Goal: Transaction & Acquisition: Purchase product/service

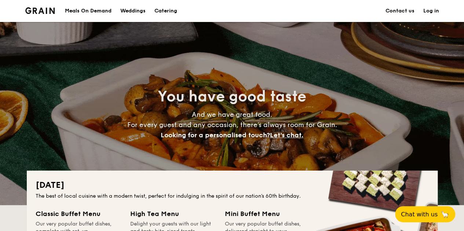
click at [99, 8] on div "Meals On Demand" at bounding box center [88, 11] width 47 height 22
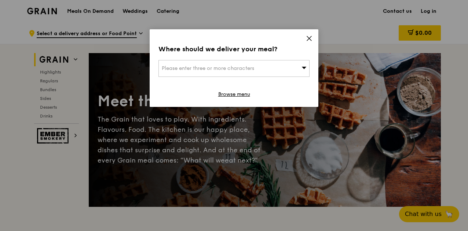
click at [253, 71] on span "Please enter three or more characters" at bounding box center [208, 68] width 92 height 6
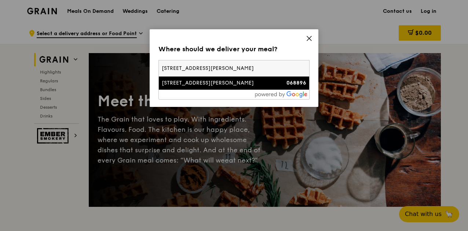
type input "77 robinson road"
click at [207, 81] on div "77 Robinson Road" at bounding box center [216, 83] width 109 height 7
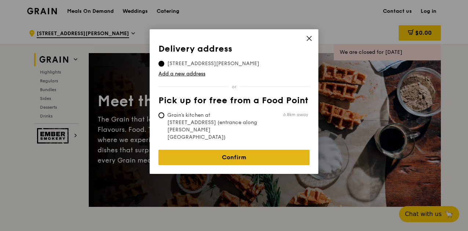
click at [235, 150] on link "Confirm" at bounding box center [233, 157] width 151 height 15
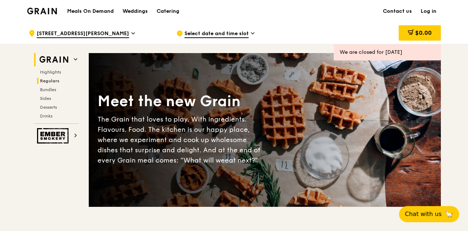
click at [54, 80] on span "Regulars" at bounding box center [49, 80] width 19 height 5
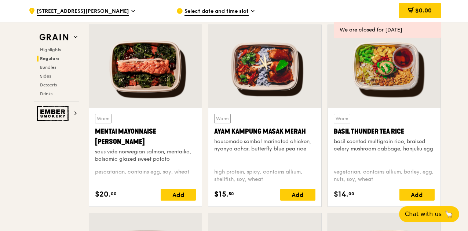
scroll to position [658, 0]
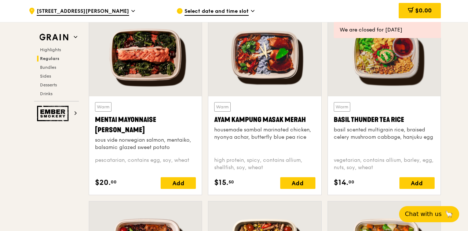
click at [228, 5] on div "Select date and time slot" at bounding box center [244, 11] width 136 height 22
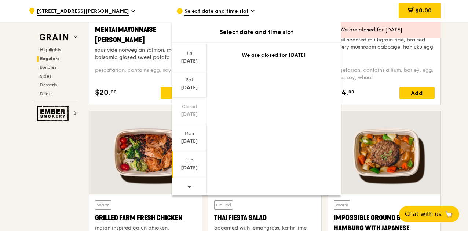
scroll to position [768, 0]
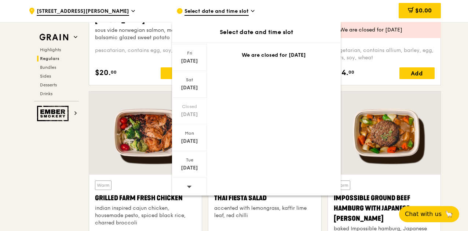
click at [189, 184] on icon at bounding box center [189, 186] width 5 height 5
click at [192, 163] on div "Tue Aug 26" at bounding box center [189, 164] width 35 height 27
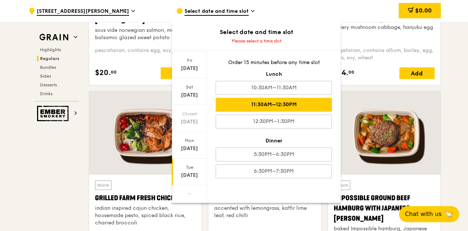
click at [279, 106] on div "11:30AM–12:30PM" at bounding box center [274, 105] width 116 height 14
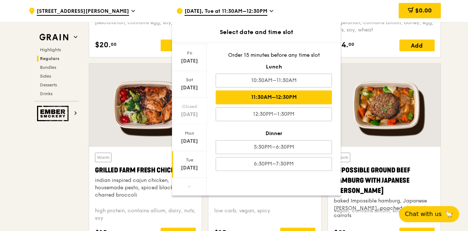
scroll to position [848, 0]
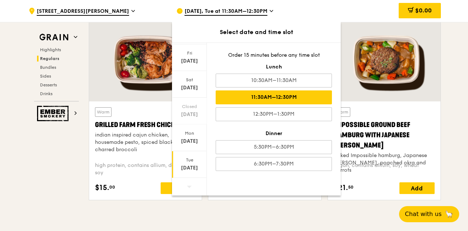
click at [279, 95] on div "11:30AM–12:30PM" at bounding box center [274, 98] width 116 height 14
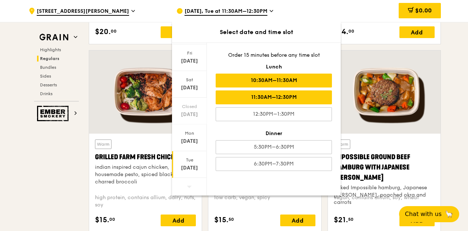
scroll to position [738, 0]
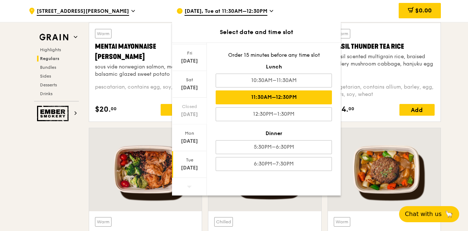
click at [193, 166] on div "Aug 26" at bounding box center [189, 168] width 33 height 7
click at [266, 98] on div "11:30AM–12:30PM" at bounding box center [274, 98] width 116 height 14
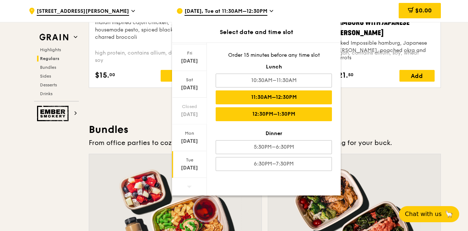
scroll to position [922, 0]
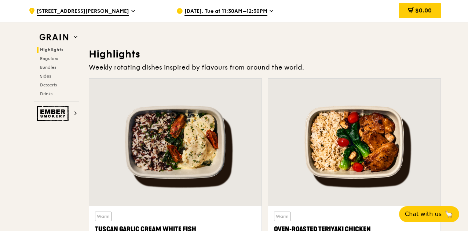
scroll to position [78, 0]
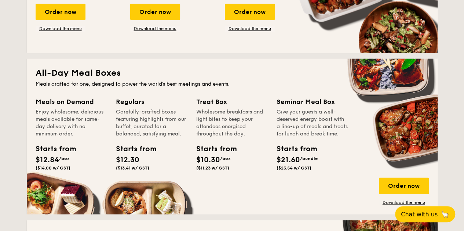
scroll to position [440, 0]
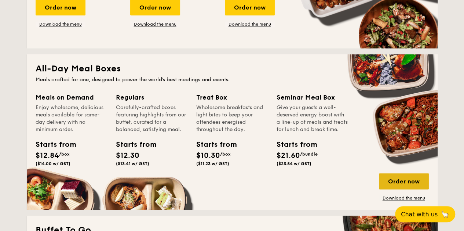
click at [403, 179] on div "Order now" at bounding box center [404, 181] width 50 height 16
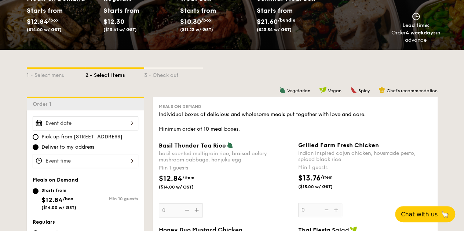
scroll to position [183, 0]
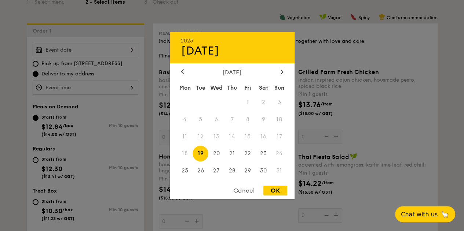
click at [97, 50] on div "2025 Aug 19 August 2025 Mon Tue Wed Thu Fri Sat Sun 1 2 3 4 5 6 7 8 9 10 11 12 …" at bounding box center [86, 50] width 106 height 14
click at [281, 72] on icon at bounding box center [281, 71] width 3 height 5
click at [178, 71] on div "September 2025" at bounding box center [232, 72] width 125 height 7
click at [181, 69] on icon at bounding box center [182, 71] width 3 height 5
click at [201, 172] on span "26" at bounding box center [200, 171] width 16 height 16
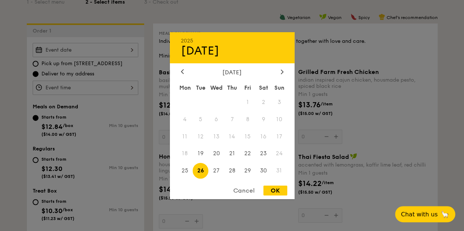
click at [274, 190] on div "OK" at bounding box center [275, 191] width 24 height 10
type input "Aug 26, 2025"
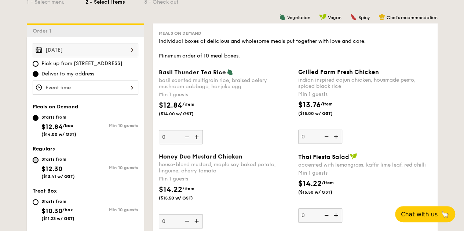
click at [34, 159] on input "Starts from $12.30 ($13.41 w/ GST) Min 10 guests" at bounding box center [36, 160] width 6 height 6
radio input "true"
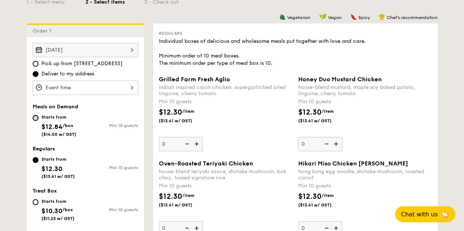
click at [37, 115] on input "Starts from $12.84 /box ($14.00 w/ GST) Min 10 guests" at bounding box center [36, 118] width 6 height 6
radio input "true"
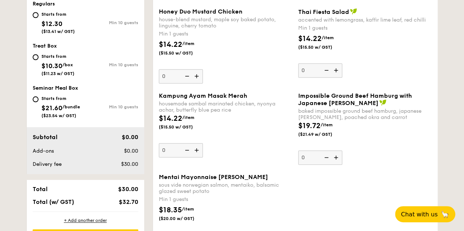
scroll to position [293, 0]
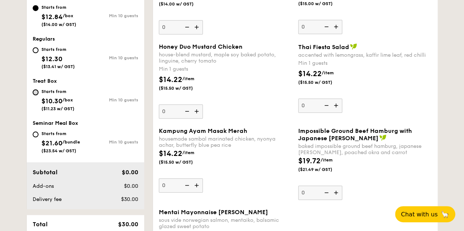
click at [37, 91] on input "Starts from $10.30 /box ($11.23 w/ GST) Min 10 guests" at bounding box center [36, 92] width 6 height 6
radio input "true"
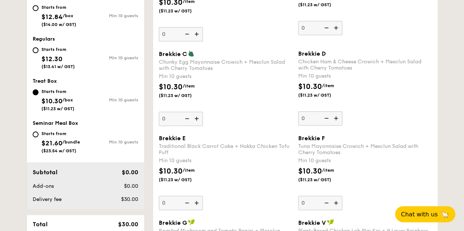
click at [32, 132] on div "Starts from $21.60 /bundle ($23.54 w/ GST) Min 10 guests" at bounding box center [85, 143] width 111 height 29
click at [36, 134] on input "Starts from $21.60 /bundle ($23.54 w/ GST) Min 10 guests" at bounding box center [36, 135] width 6 height 6
radio input "true"
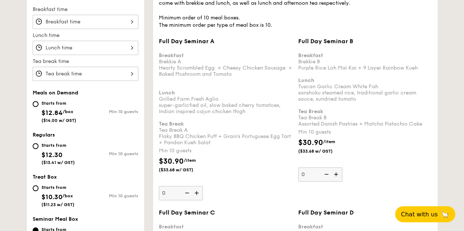
scroll to position [229, 0]
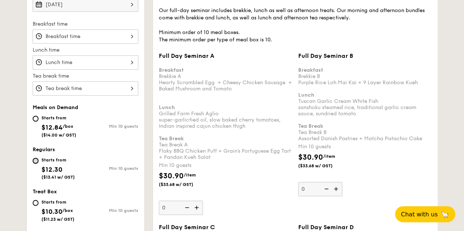
click at [35, 158] on input "Starts from $12.30 ($13.41 w/ GST) Min 10 guests" at bounding box center [36, 161] width 6 height 6
radio input "true"
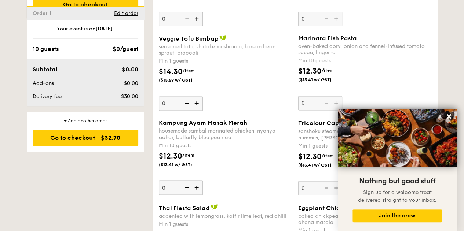
scroll to position [522, 0]
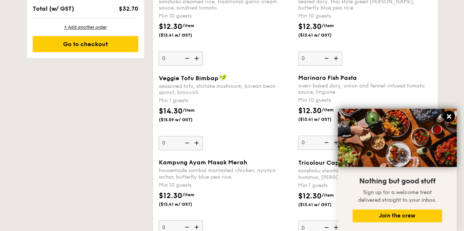
click at [445, 118] on icon at bounding box center [448, 116] width 7 height 7
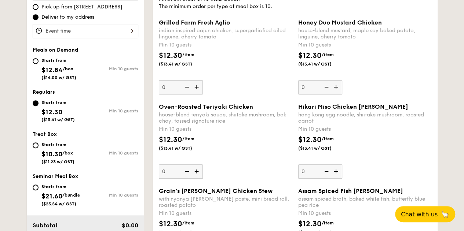
scroll to position [229, 0]
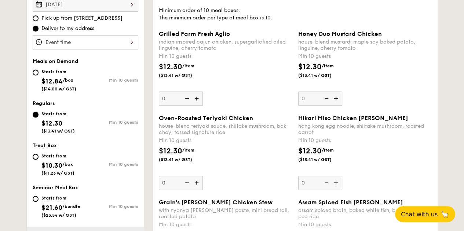
click at [334, 97] on img at bounding box center [336, 99] width 11 height 14
click at [334, 97] on input "0" at bounding box center [320, 99] width 44 height 14
click at [334, 97] on img at bounding box center [336, 99] width 11 height 14
click at [334, 97] on input "10" at bounding box center [320, 99] width 44 height 14
click at [325, 99] on img at bounding box center [325, 99] width 11 height 14
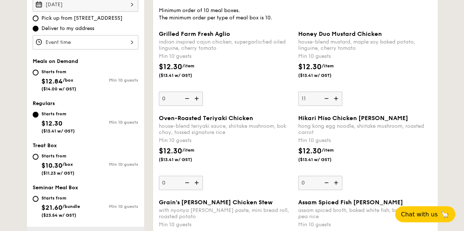
click at [325, 99] on input "11" at bounding box center [320, 99] width 44 height 14
click at [325, 99] on img at bounding box center [325, 99] width 11 height 14
click at [325, 99] on input "10" at bounding box center [320, 99] width 44 height 14
click at [338, 97] on img at bounding box center [336, 99] width 11 height 14
click at [338, 97] on input "0" at bounding box center [320, 99] width 44 height 14
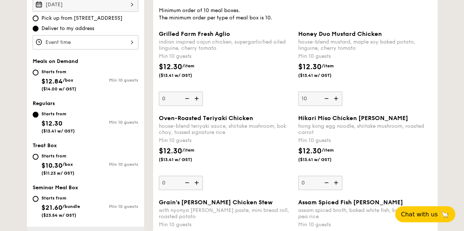
click at [336, 98] on img at bounding box center [336, 99] width 11 height 14
click at [336, 98] on input "10" at bounding box center [320, 99] width 44 height 14
click at [336, 98] on img at bounding box center [336, 99] width 11 height 14
click at [336, 98] on input "11" at bounding box center [320, 99] width 44 height 14
click at [336, 98] on img at bounding box center [336, 99] width 11 height 14
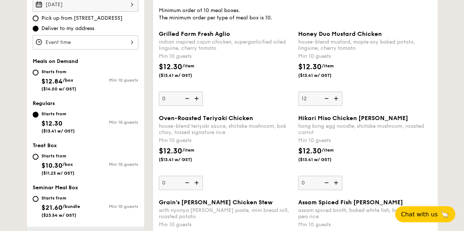
click at [336, 98] on input "12" at bounding box center [320, 99] width 44 height 14
click at [336, 98] on img at bounding box center [336, 99] width 11 height 14
click at [336, 98] on input "13" at bounding box center [320, 99] width 44 height 14
click at [336, 98] on img at bounding box center [336, 99] width 11 height 14
click at [336, 98] on input "14" at bounding box center [320, 99] width 44 height 14
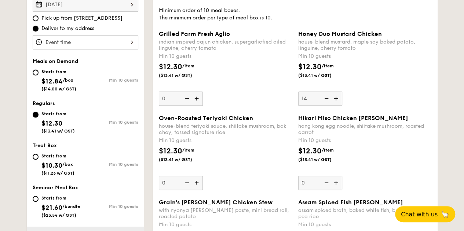
type input "15"
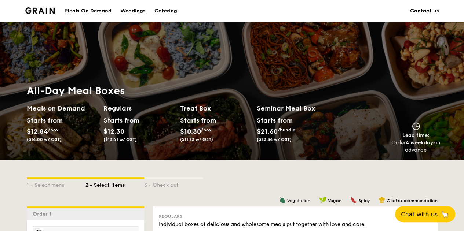
scroll to position [212, 0]
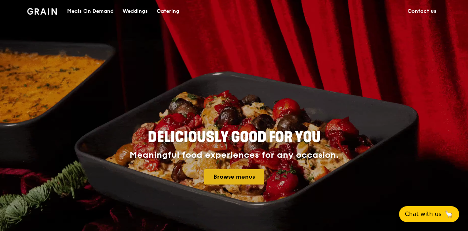
click at [239, 178] on link "Browse menus" at bounding box center [234, 176] width 60 height 15
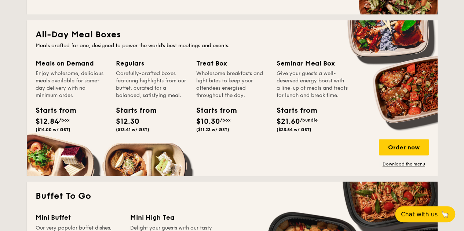
scroll to position [477, 0]
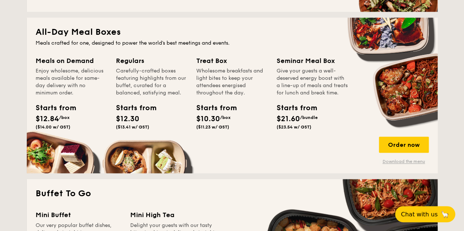
click at [415, 161] on link "Download the menu" at bounding box center [404, 162] width 50 height 6
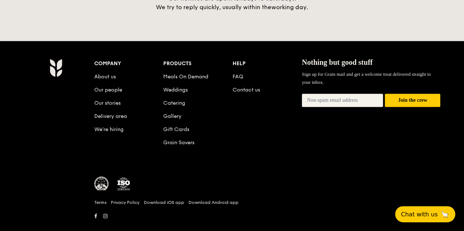
scroll to position [1755, 0]
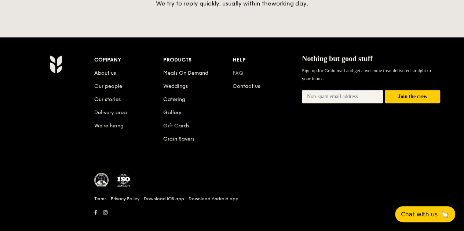
click at [237, 70] on link "FAQ" at bounding box center [237, 73] width 11 height 6
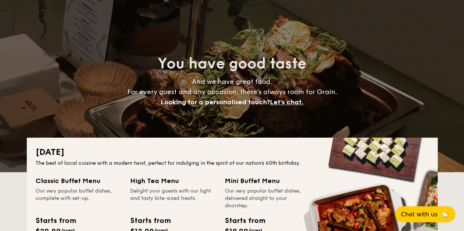
scroll to position [0, 0]
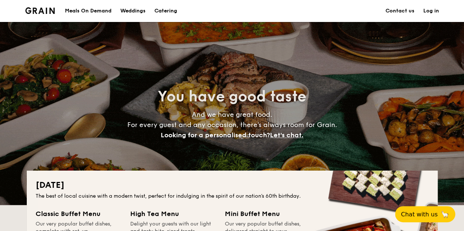
click at [45, 11] on img at bounding box center [40, 10] width 30 height 7
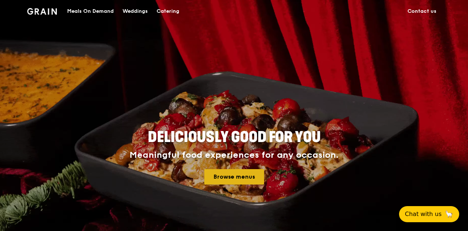
click at [223, 179] on link "Browse menus" at bounding box center [234, 176] width 60 height 15
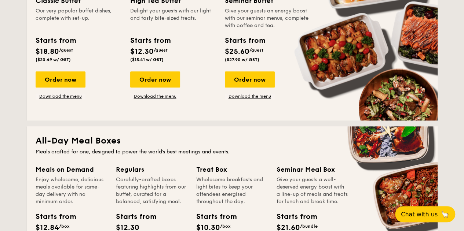
scroll to position [440, 0]
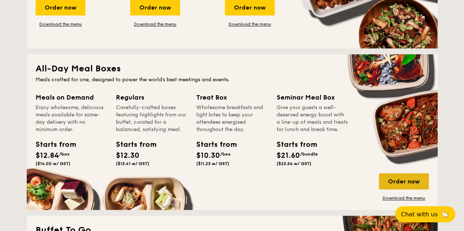
click at [402, 179] on div "Order now" at bounding box center [404, 181] width 50 height 16
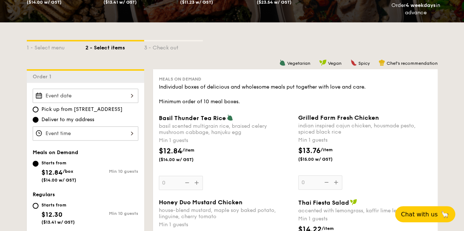
scroll to position [183, 0]
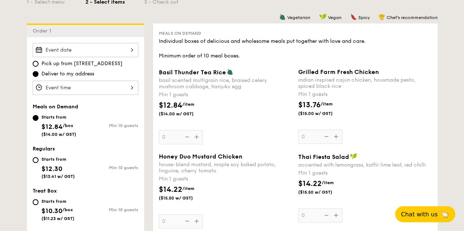
click at [87, 46] on div at bounding box center [86, 50] width 106 height 14
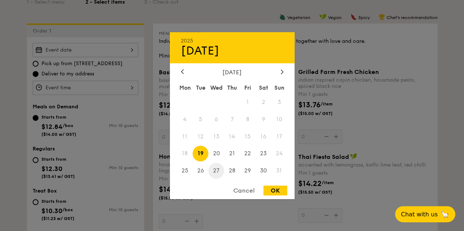
click at [214, 174] on span "27" at bounding box center [216, 171] width 16 height 16
click at [276, 192] on div "OK" at bounding box center [275, 191] width 24 height 10
type input "[DATE]"
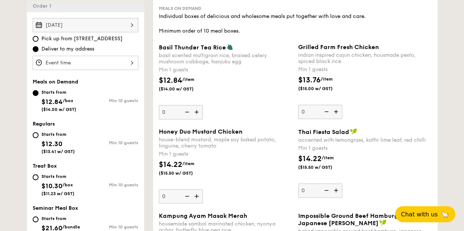
scroll to position [220, 0]
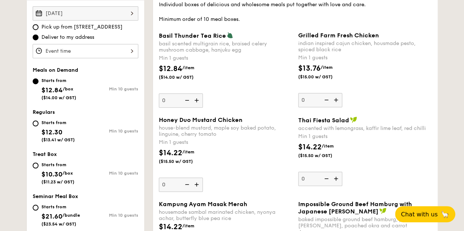
click at [76, 49] on div at bounding box center [86, 51] width 106 height 14
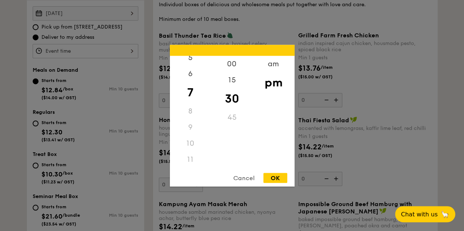
scroll to position [87, 0]
click at [192, 160] on div "11" at bounding box center [190, 160] width 41 height 16
click at [189, 161] on div "11" at bounding box center [190, 160] width 41 height 16
click at [274, 64] on div "am" at bounding box center [273, 66] width 41 height 21
click at [191, 158] on div "11" at bounding box center [190, 157] width 41 height 21
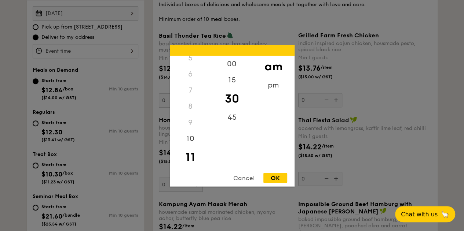
click at [277, 177] on div "OK" at bounding box center [275, 178] width 24 height 10
type input "11:30AM"
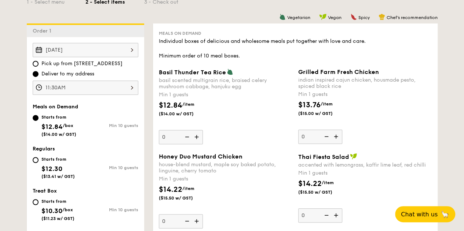
scroll to position [220, 0]
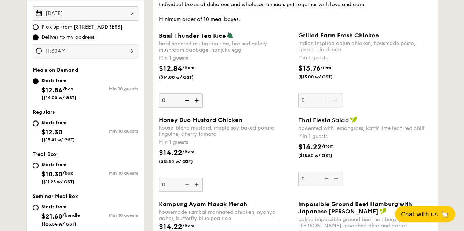
click at [38, 125] on div "Starts from $12.30 ($13.41 w/ GST)" at bounding box center [59, 130] width 53 height 24
click at [38, 125] on input "Starts from $12.30 ($13.41 w/ GST) Min 10 guests" at bounding box center [36, 124] width 6 height 6
radio input "true"
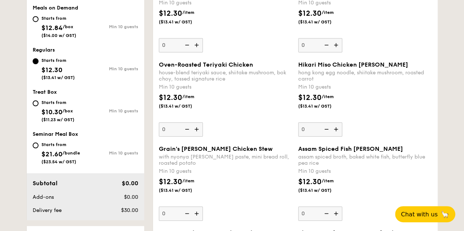
scroll to position [293, 0]
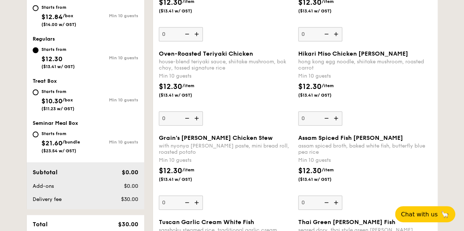
click at [196, 201] on img at bounding box center [197, 203] width 11 height 14
click at [196, 201] on input "0" at bounding box center [181, 203] width 44 height 14
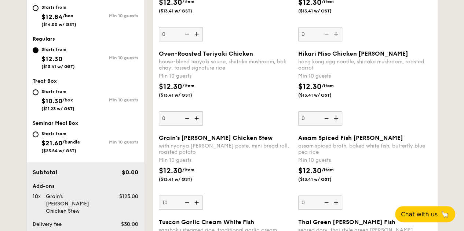
click at [196, 201] on img at bounding box center [197, 203] width 11 height 14
click at [196, 201] on input "10" at bounding box center [181, 203] width 44 height 14
click at [196, 201] on img at bounding box center [197, 203] width 11 height 14
click at [196, 201] on input "11" at bounding box center [181, 203] width 44 height 14
click at [196, 201] on img at bounding box center [197, 203] width 11 height 14
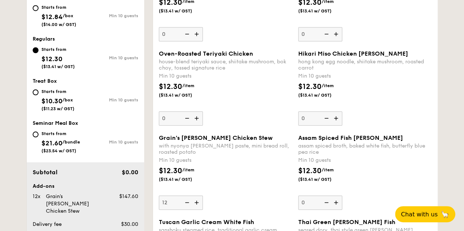
click at [196, 201] on input "12" at bounding box center [181, 203] width 44 height 14
click at [196, 201] on img at bounding box center [197, 203] width 11 height 14
click at [196, 201] on input "13" at bounding box center [181, 203] width 44 height 14
click at [196, 201] on img at bounding box center [197, 203] width 11 height 14
click at [196, 201] on input "14" at bounding box center [181, 203] width 44 height 14
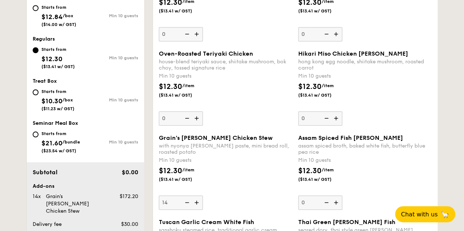
type input "15"
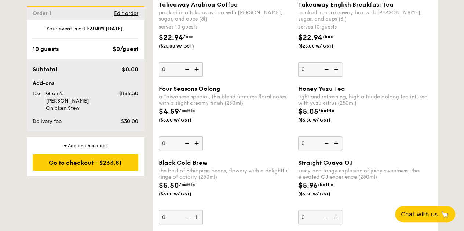
scroll to position [1540, 0]
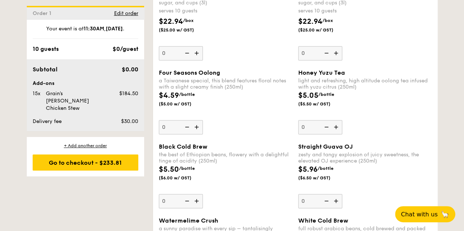
click at [337, 122] on img at bounding box center [336, 127] width 11 height 14
click at [337, 122] on input "0" at bounding box center [320, 127] width 44 height 14
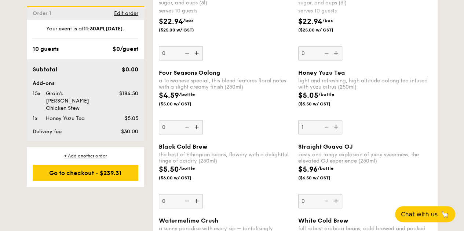
click at [336, 122] on img at bounding box center [336, 127] width 11 height 14
click at [336, 122] on input "1" at bounding box center [320, 127] width 44 height 14
click at [336, 122] on img at bounding box center [336, 127] width 11 height 14
click at [336, 122] on input "2" at bounding box center [320, 127] width 44 height 14
click at [336, 122] on img at bounding box center [336, 127] width 11 height 14
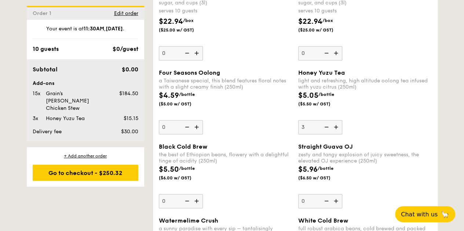
click at [336, 122] on input "3" at bounding box center [320, 127] width 44 height 14
click at [336, 122] on img at bounding box center [336, 127] width 11 height 14
click at [336, 122] on input "4" at bounding box center [320, 127] width 44 height 14
click at [336, 122] on img at bounding box center [336, 127] width 11 height 14
click at [336, 122] on input "5" at bounding box center [320, 127] width 44 height 14
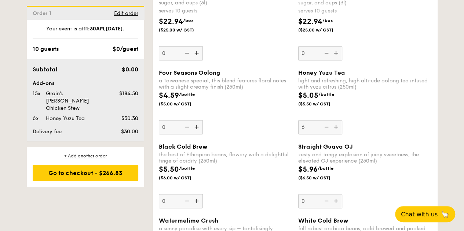
click at [336, 122] on img at bounding box center [336, 127] width 11 height 14
click at [336, 122] on input "6" at bounding box center [320, 127] width 44 height 14
click at [336, 122] on img at bounding box center [336, 127] width 11 height 14
click at [336, 122] on input "7" at bounding box center [320, 127] width 44 height 14
click at [336, 122] on img at bounding box center [336, 127] width 11 height 14
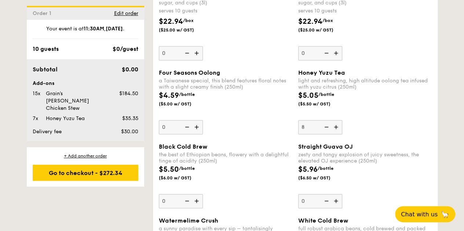
click at [336, 122] on input "8" at bounding box center [320, 127] width 44 height 14
click at [336, 122] on img at bounding box center [336, 127] width 11 height 14
click at [336, 122] on input "9" at bounding box center [320, 127] width 44 height 14
click at [336, 122] on img at bounding box center [336, 127] width 11 height 14
click at [336, 122] on input "10" at bounding box center [320, 127] width 44 height 14
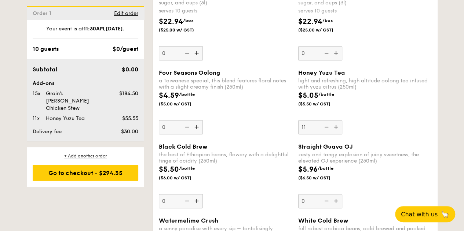
click at [336, 122] on img at bounding box center [336, 127] width 11 height 14
click at [336, 122] on input "11" at bounding box center [320, 127] width 44 height 14
click at [336, 122] on img at bounding box center [336, 127] width 11 height 14
click at [336, 122] on input "12" at bounding box center [320, 127] width 44 height 14
click at [336, 122] on img at bounding box center [336, 127] width 11 height 14
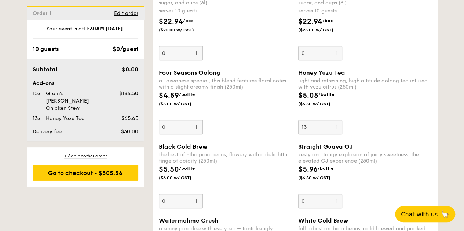
click at [336, 122] on input "13" at bounding box center [320, 127] width 44 height 14
click at [336, 122] on img at bounding box center [336, 127] width 11 height 14
click at [336, 122] on input "14" at bounding box center [320, 127] width 44 height 14
type input "15"
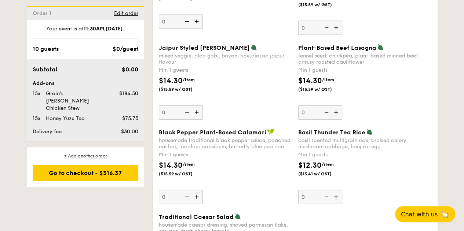
scroll to position [1545, 0]
